Goal: Find contact information: Find contact information

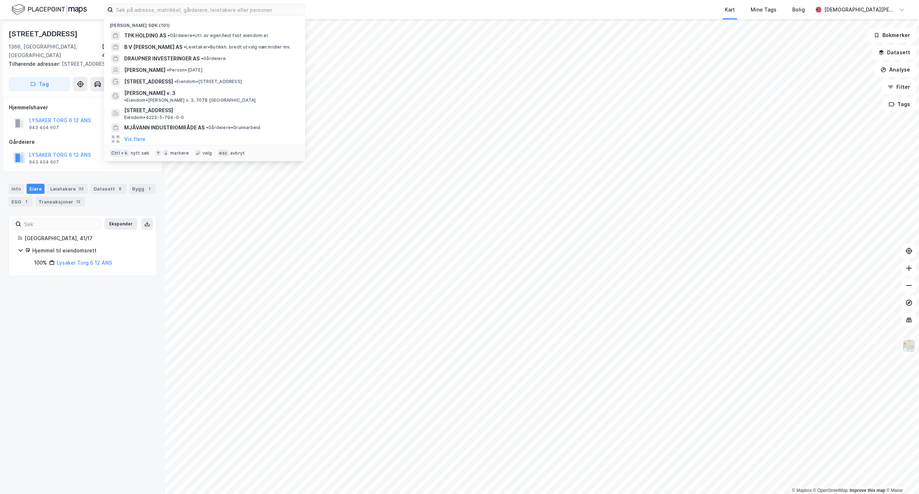
click at [154, 11] on input at bounding box center [209, 9] width 192 height 11
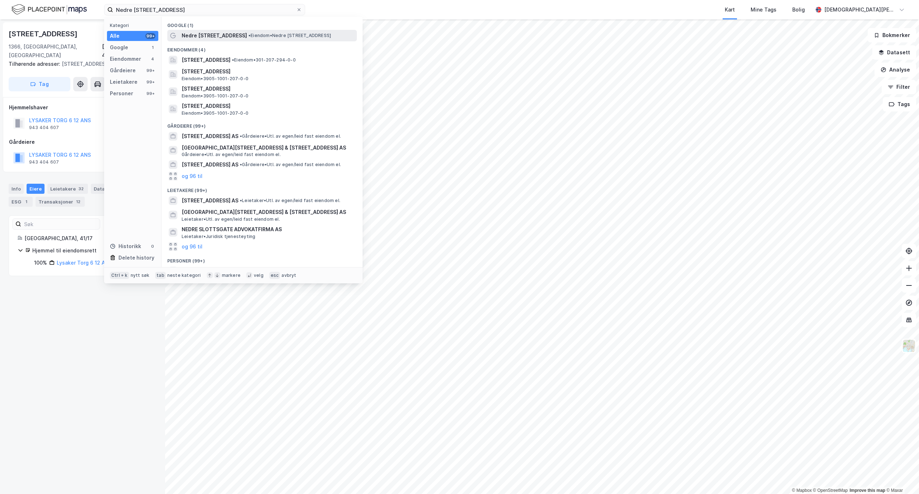
type input "Nedre [STREET_ADDRESS]"
click at [249, 37] on span "• Eiendom • [STREET_ADDRESS]" at bounding box center [290, 36] width 83 height 6
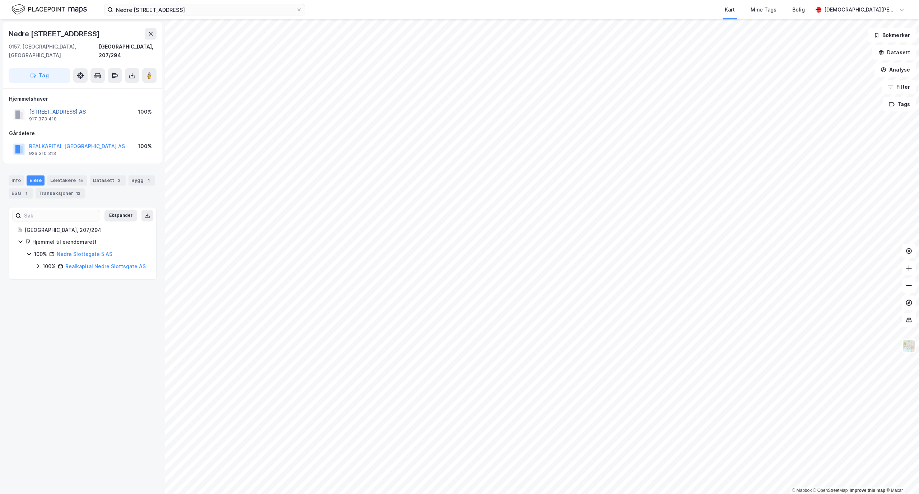
click at [0, 0] on button "[STREET_ADDRESS] AS" at bounding box center [0, 0] width 0 height 0
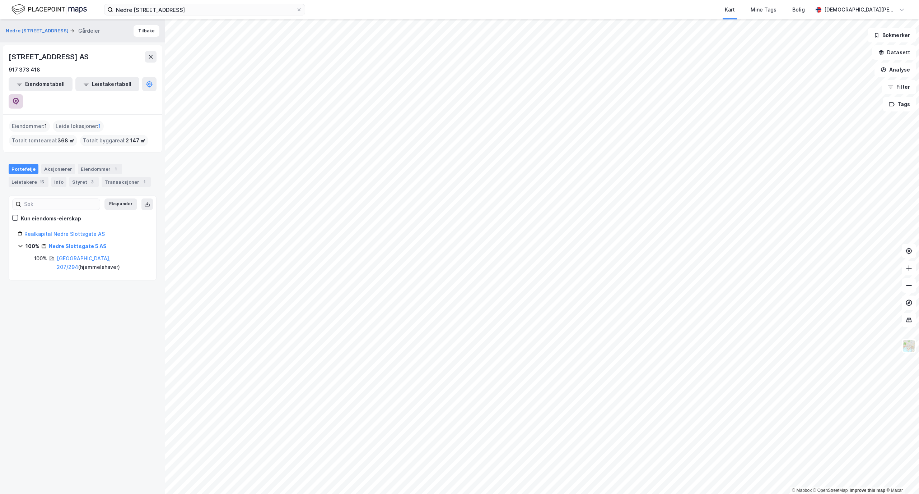
click at [19, 98] on icon at bounding box center [15, 101] width 7 height 7
